Goal: Task Accomplishment & Management: Manage account settings

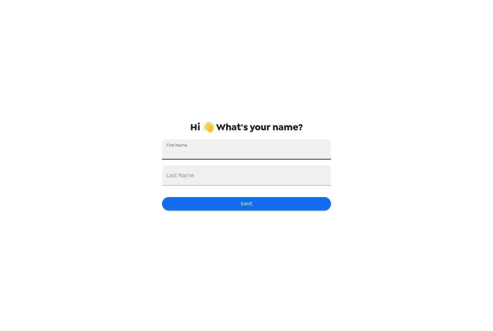
click at [225, 151] on input "First Name" at bounding box center [246, 149] width 169 height 20
type input "[PERSON_NAME]"
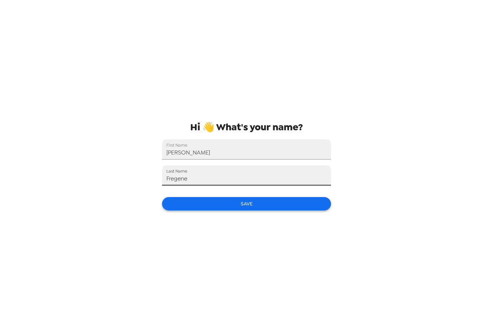
type input "Fregene"
click at [202, 198] on button "Save" at bounding box center [246, 203] width 169 height 13
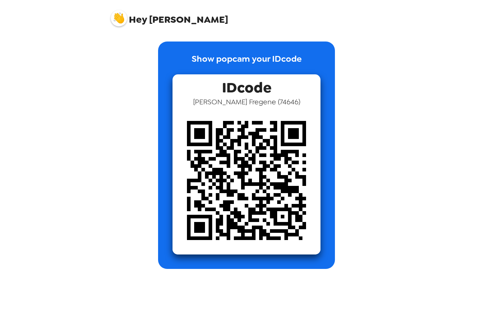
drag, startPoint x: 202, startPoint y: 198, endPoint x: 0, endPoint y: 0, distance: 282.8
